Goal: Check status

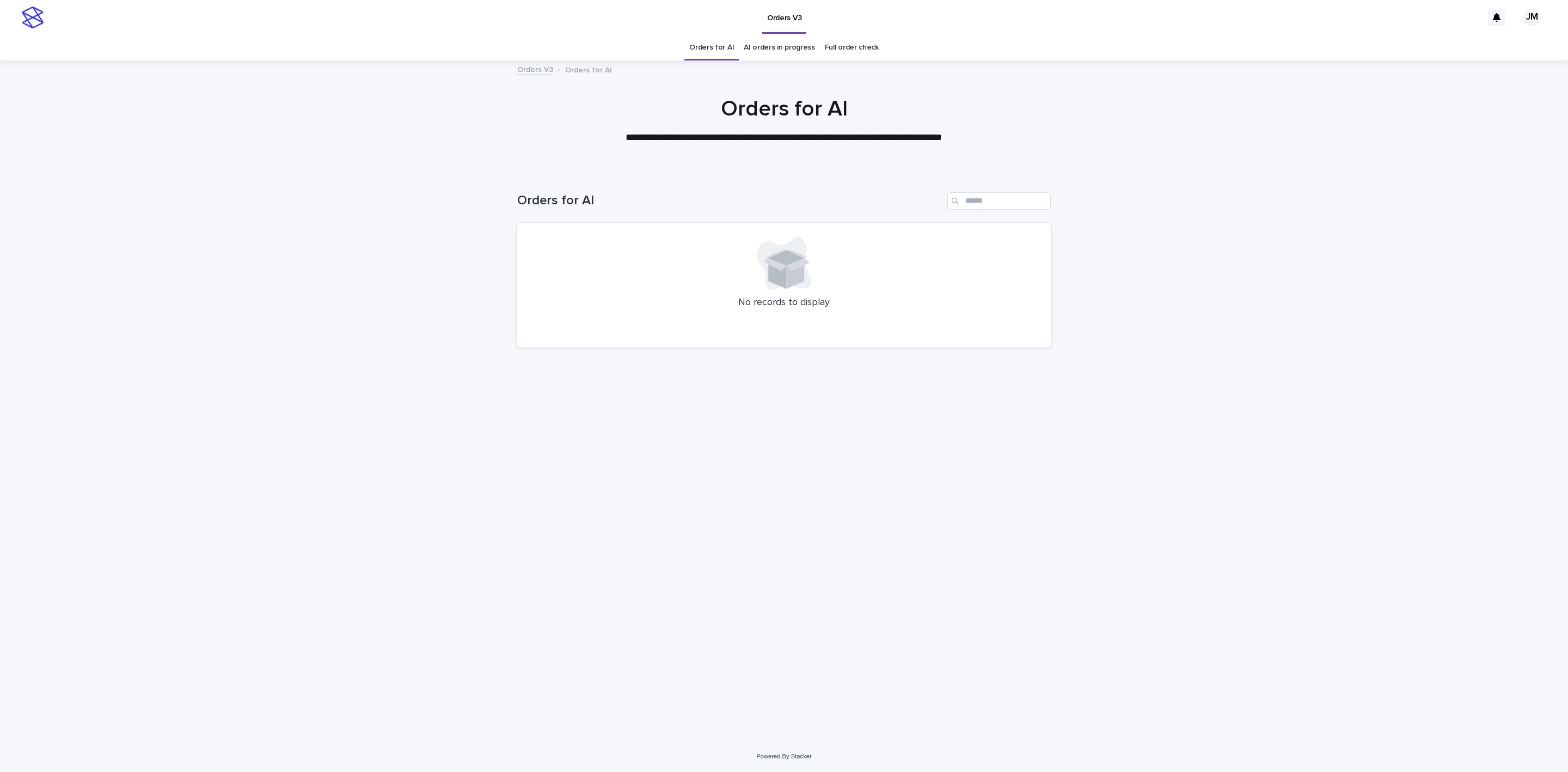
click at [768, 56] on link "AI orders in progress" at bounding box center [779, 47] width 71 height 25
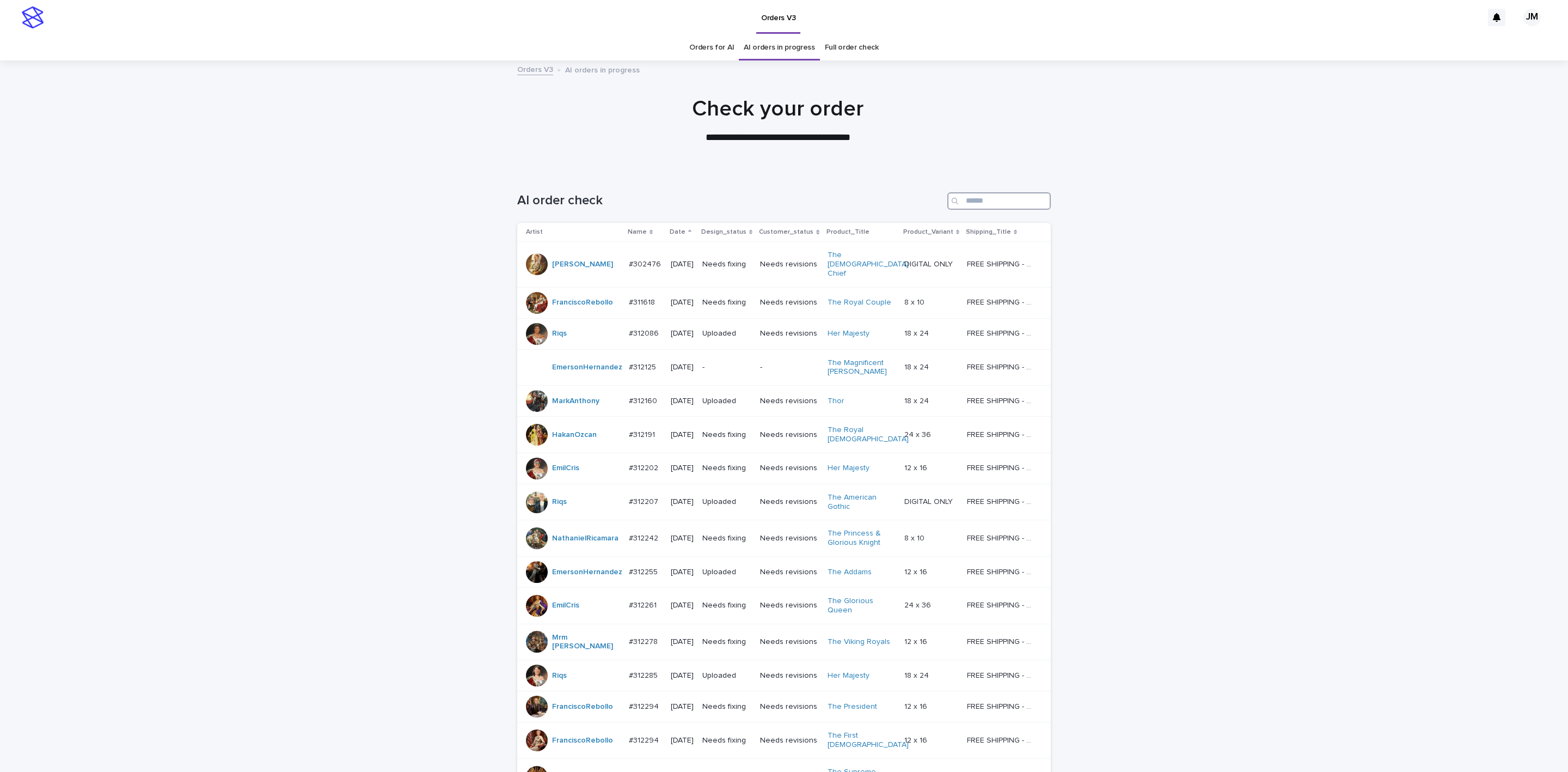
click at [768, 204] on input "Search" at bounding box center [999, 200] width 104 height 17
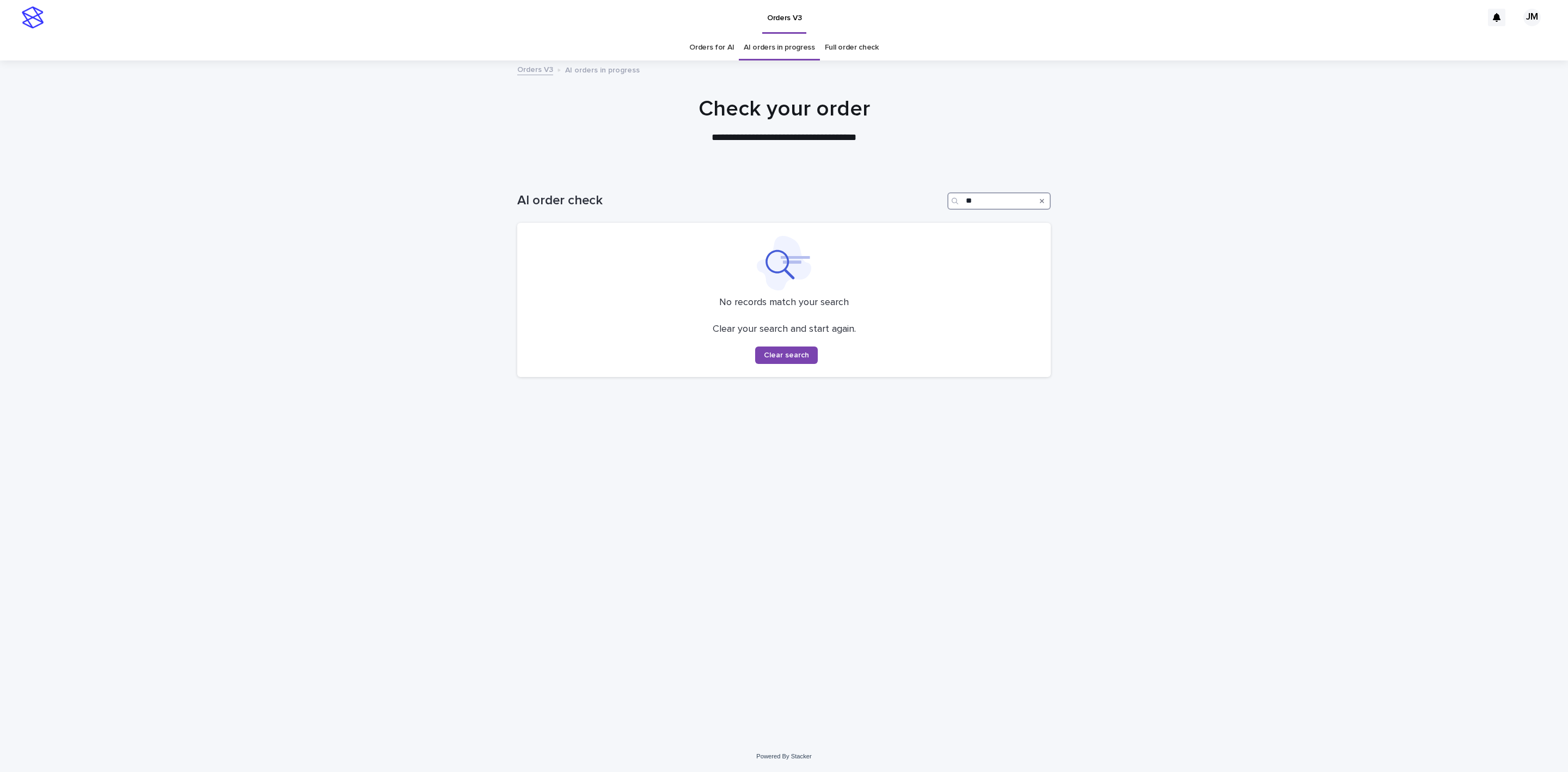
type input "*"
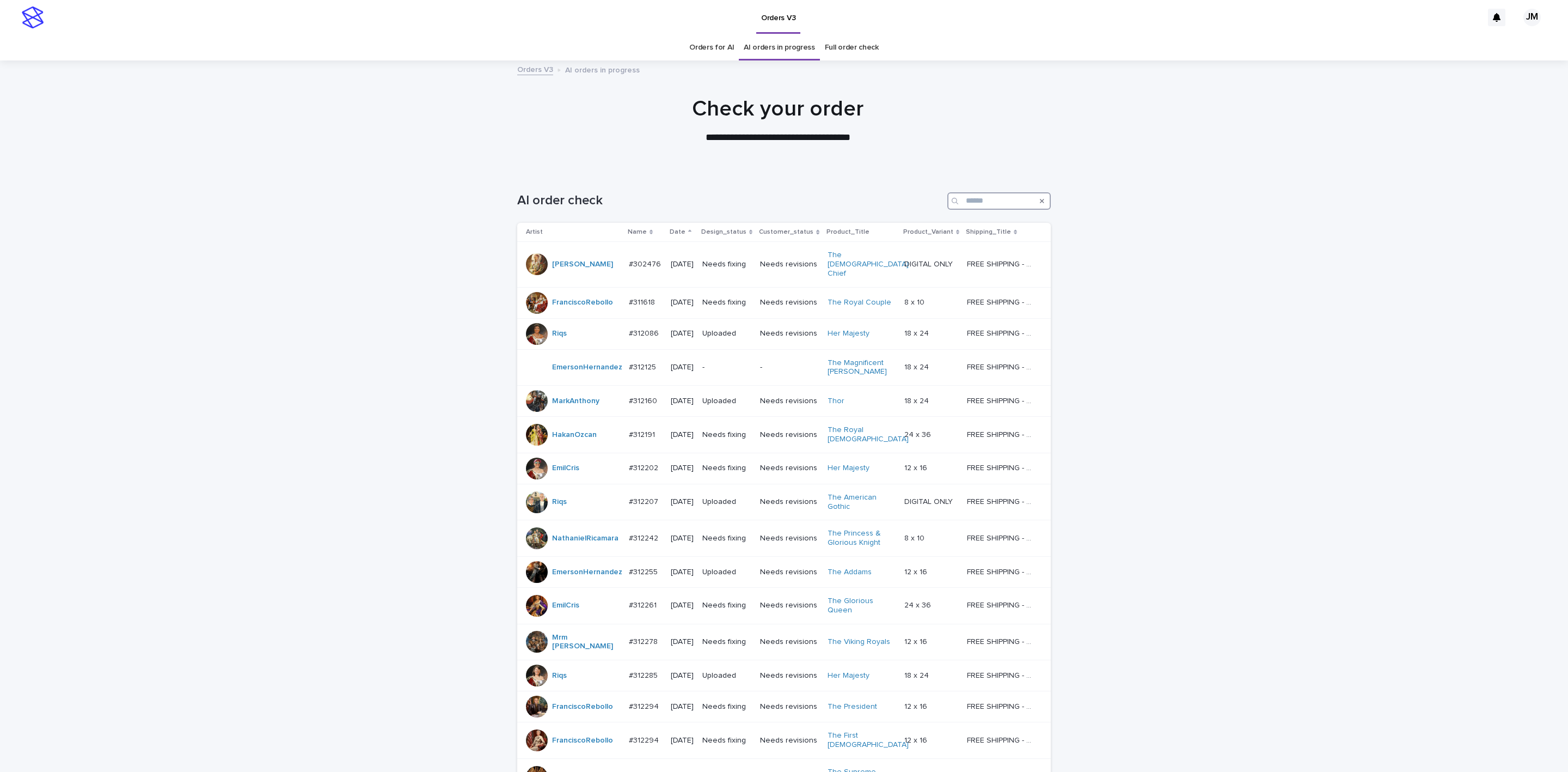
type input "*"
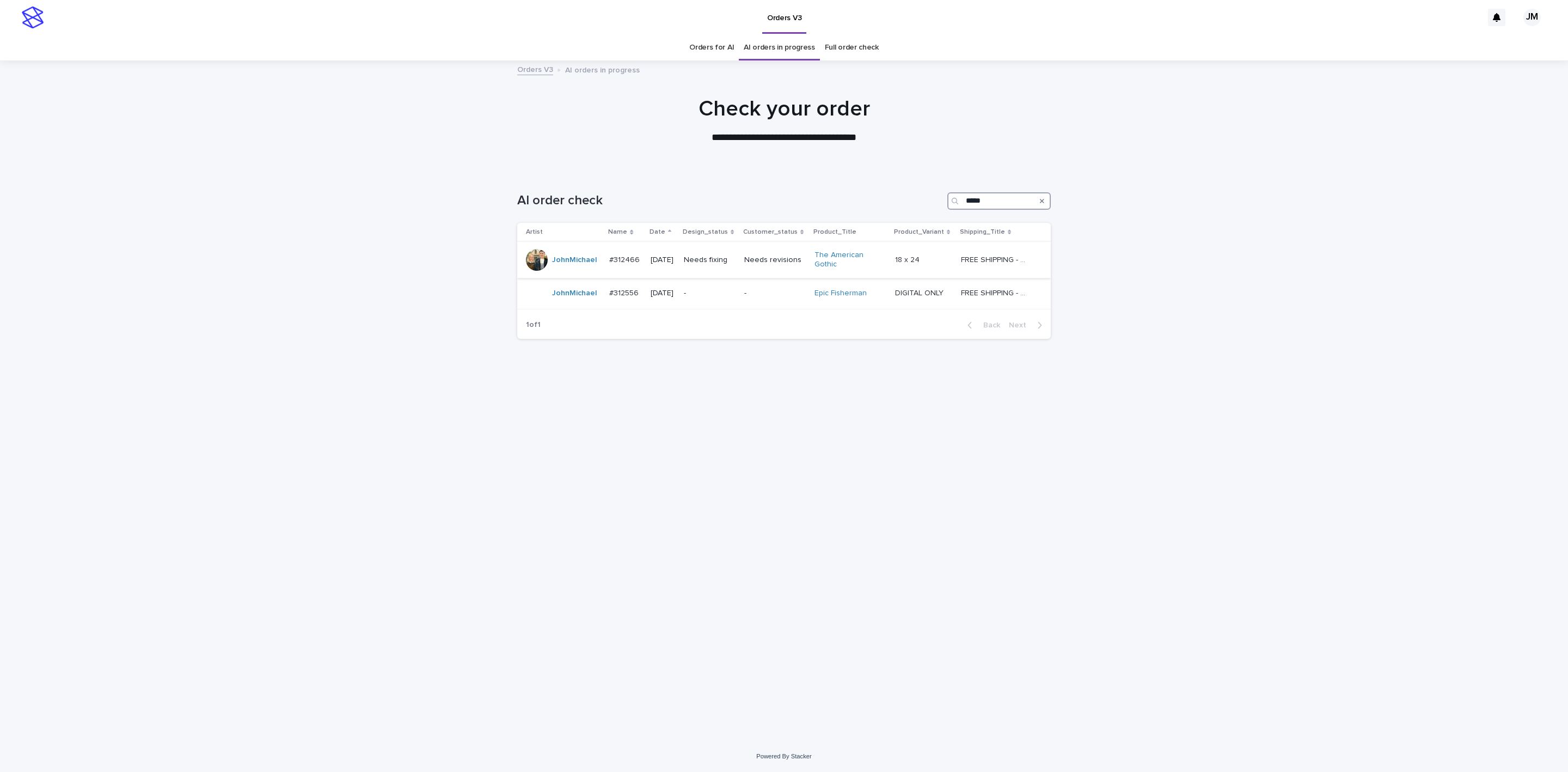
type input "*****"
click at [722, 271] on td "Needs fixing" at bounding box center [709, 259] width 60 height 36
click at [707, 303] on td "-" at bounding box center [709, 293] width 60 height 31
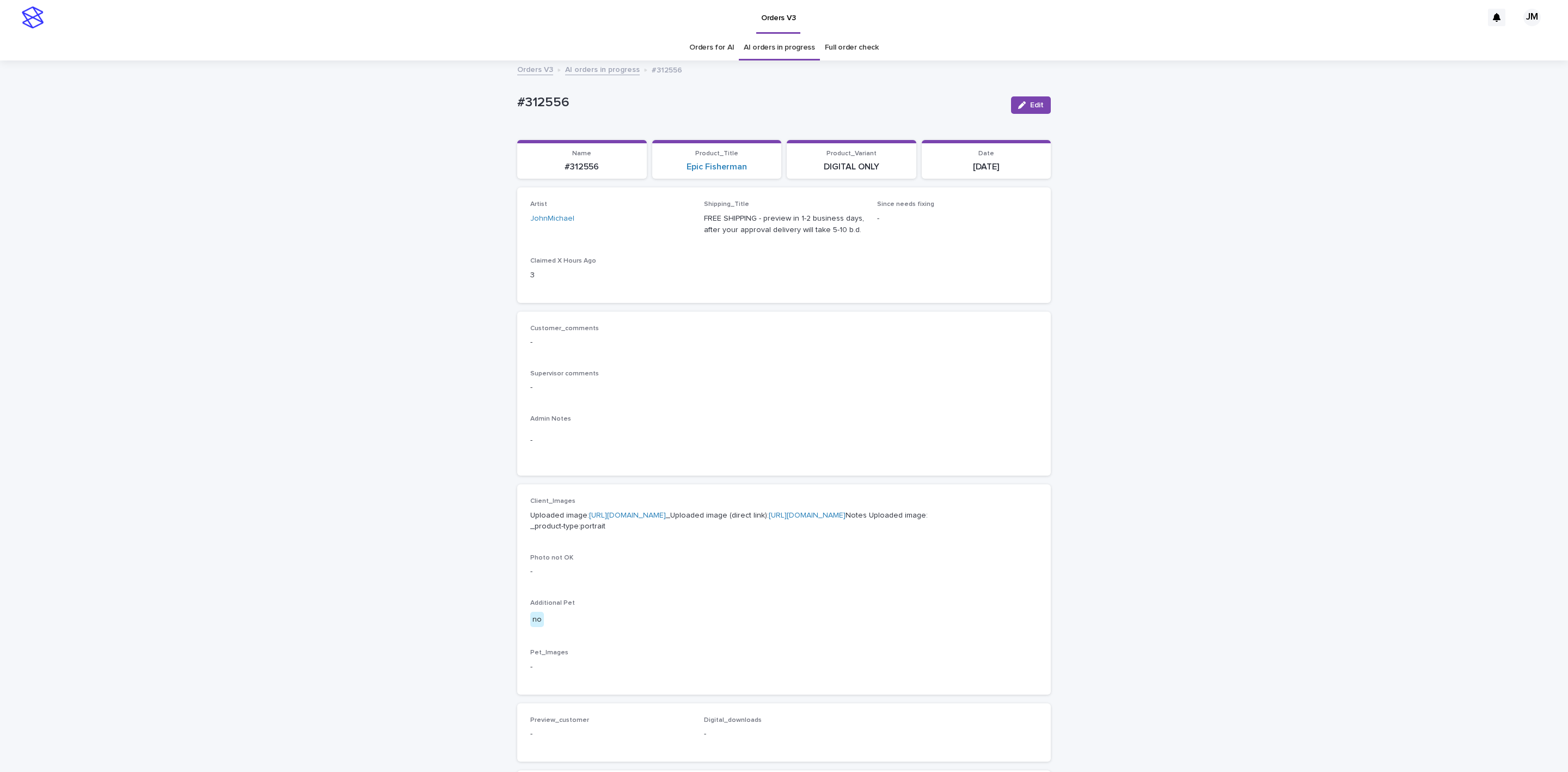
click at [768, 501] on link "[URL][DOMAIN_NAME]" at bounding box center [807, 515] width 77 height 8
